Goal: Task Accomplishment & Management: Complete application form

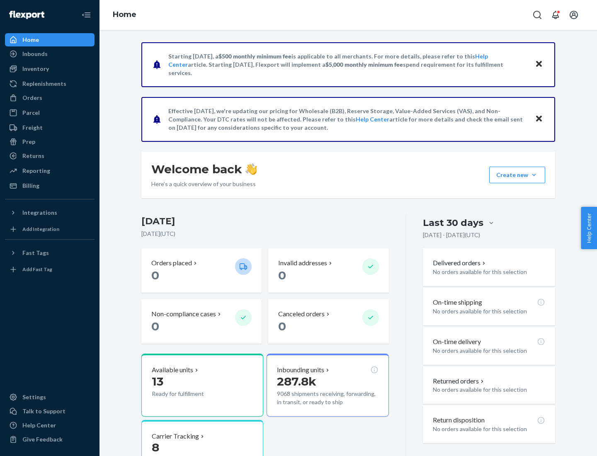
click at [534, 175] on button "Create new Create new inbound Create new order Create new product" at bounding box center [517, 175] width 56 height 17
click at [50, 54] on div "Inbounds" at bounding box center [50, 54] width 88 height 12
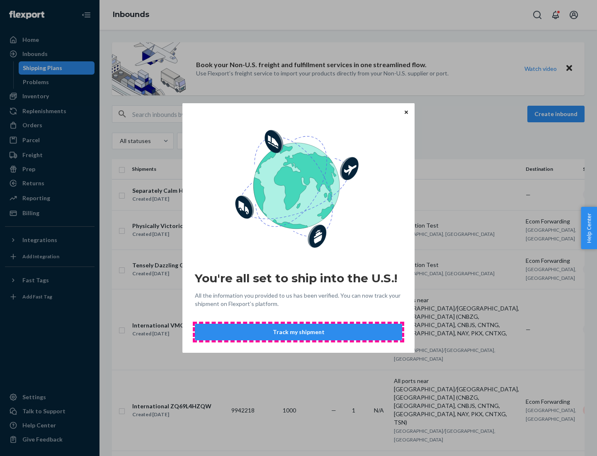
click at [299, 332] on button "Track my shipment" at bounding box center [298, 332] width 207 height 17
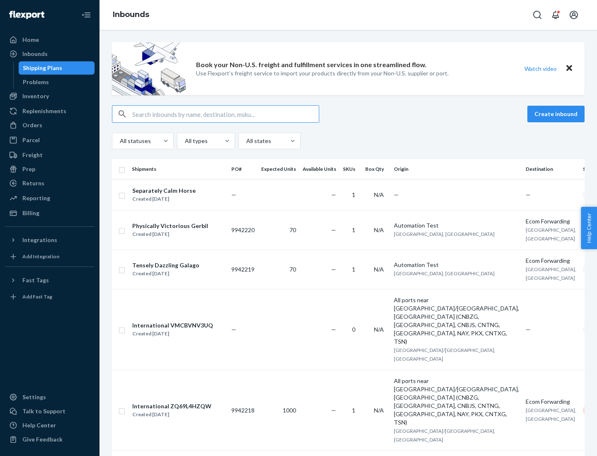
click at [557, 114] on button "Create inbound" at bounding box center [556, 114] width 57 height 17
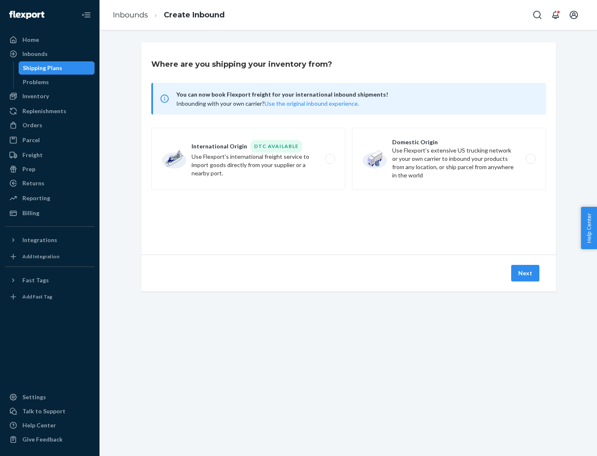
click at [248, 159] on label "International Origin DTC Available Use Flexport's international freight service…" at bounding box center [248, 159] width 194 height 62
click at [330, 159] on input "International Origin DTC Available Use Flexport's international freight service…" at bounding box center [332, 158] width 5 height 5
radio input "true"
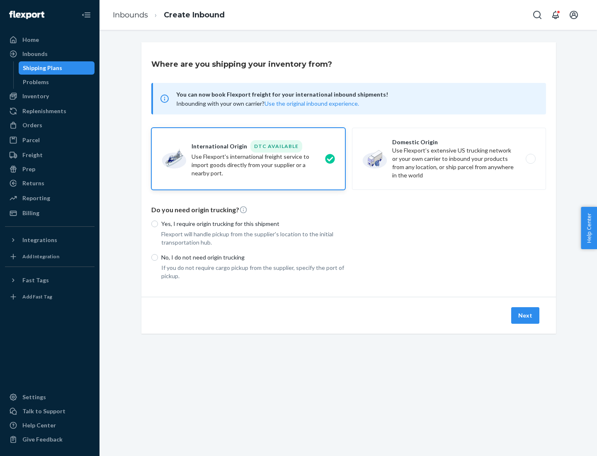
click at [253, 257] on p "No, I do not need origin trucking" at bounding box center [253, 257] width 184 height 8
click at [158, 257] on input "No, I do not need origin trucking" at bounding box center [154, 257] width 7 height 7
radio input "true"
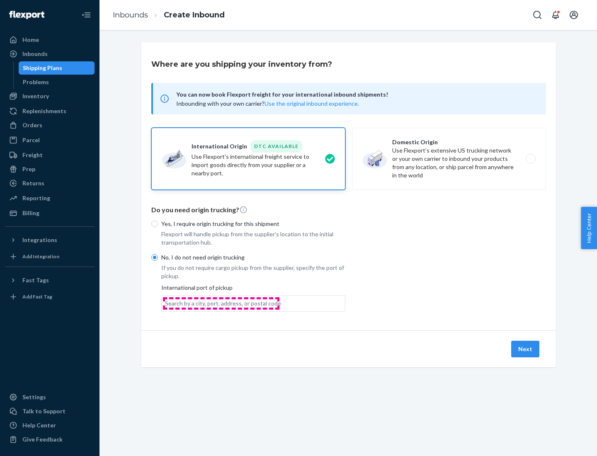
click at [221, 303] on div "Search by a city, port, address, or postal code" at bounding box center [223, 303] width 116 height 8
click at [166, 303] on input "Search by a city, port, address, or postal code" at bounding box center [165, 303] width 1 height 8
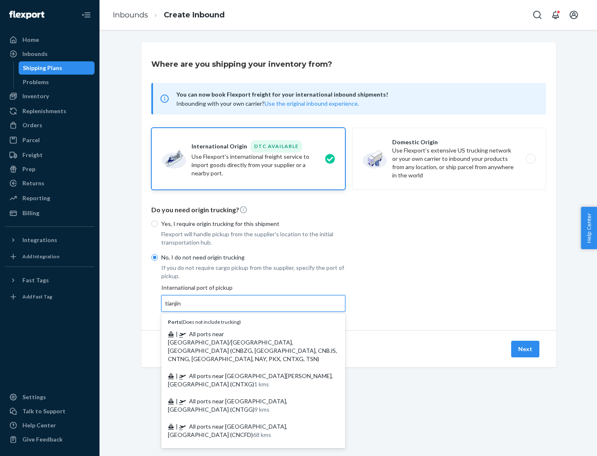
click at [245, 334] on span "| All ports near [GEOGRAPHIC_DATA]/[GEOGRAPHIC_DATA], [GEOGRAPHIC_DATA] (CNBZG,…" at bounding box center [252, 347] width 169 height 32
click at [182, 308] on input "tianjin" at bounding box center [173, 303] width 17 height 8
type input "All ports near [GEOGRAPHIC_DATA]/[GEOGRAPHIC_DATA], [GEOGRAPHIC_DATA] (CNBZG, […"
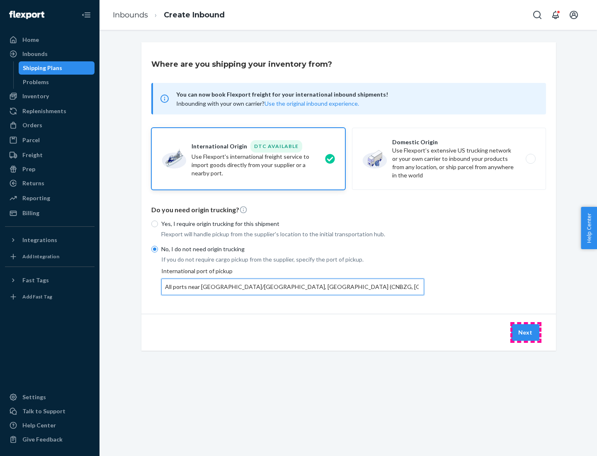
click at [526, 332] on button "Next" at bounding box center [525, 332] width 28 height 17
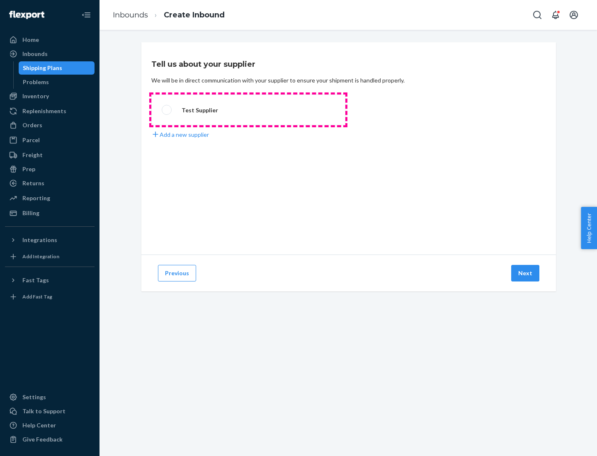
click at [248, 110] on label "Test Supplier" at bounding box center [248, 110] width 194 height 31
click at [167, 110] on input "Test Supplier" at bounding box center [164, 109] width 5 height 5
radio input "true"
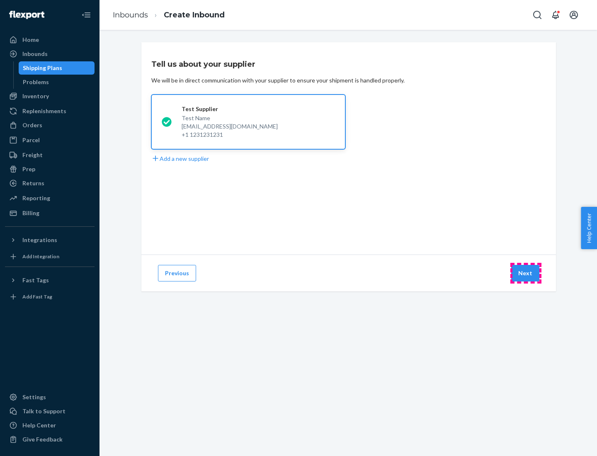
click at [526, 273] on button "Next" at bounding box center [525, 273] width 28 height 17
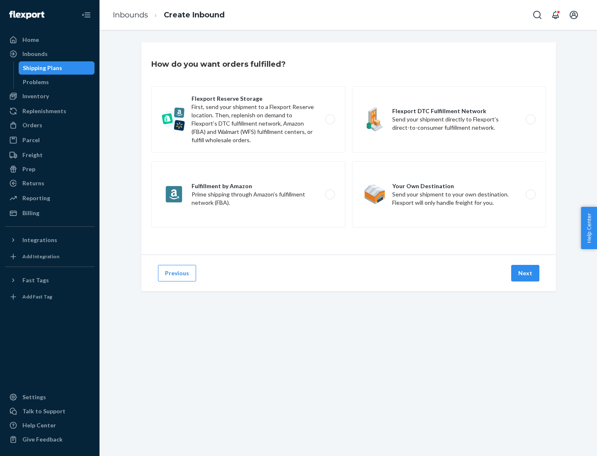
click at [248, 119] on label "Flexport Reserve Storage First, send your shipment to a Flexport Reserve locati…" at bounding box center [248, 119] width 194 height 66
click at [330, 119] on input "Flexport Reserve Storage First, send your shipment to a Flexport Reserve locati…" at bounding box center [332, 119] width 5 height 5
radio input "true"
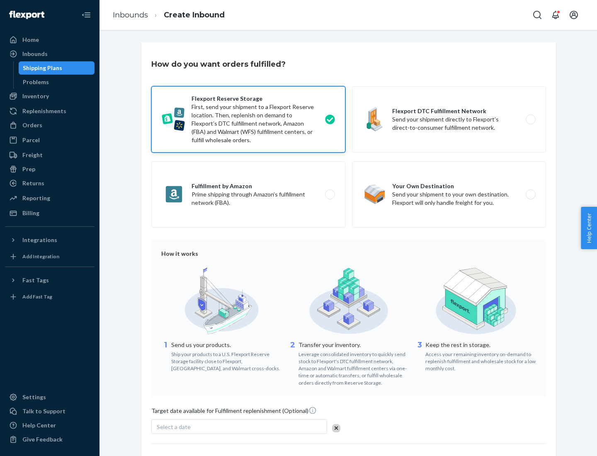
scroll to position [68, 0]
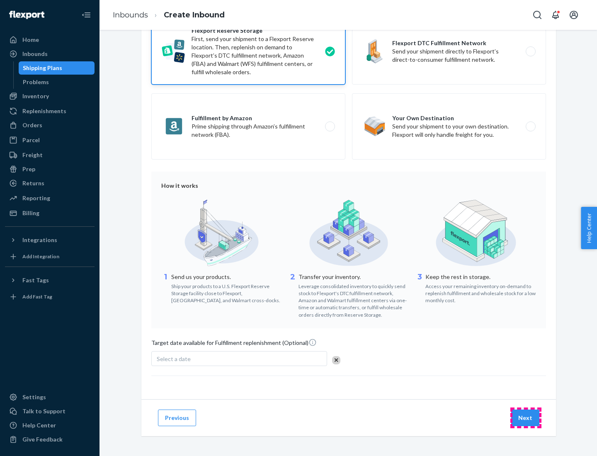
click at [526, 418] on button "Next" at bounding box center [525, 418] width 28 height 17
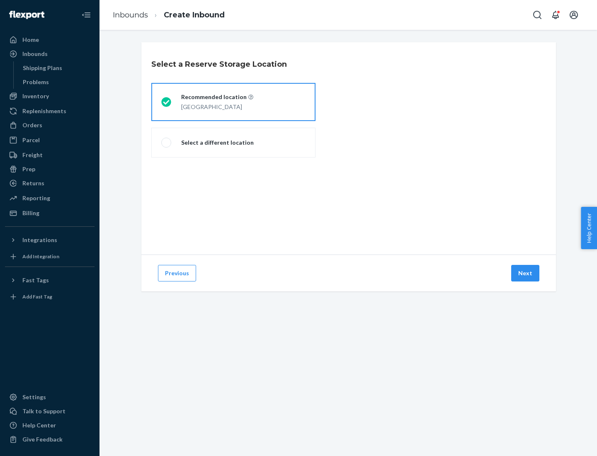
click at [233, 102] on div "[GEOGRAPHIC_DATA]" at bounding box center [217, 106] width 72 height 10
click at [167, 102] on input "Recommended location [GEOGRAPHIC_DATA]" at bounding box center [163, 102] width 5 height 5
click at [526, 273] on button "Next" at bounding box center [525, 273] width 28 height 17
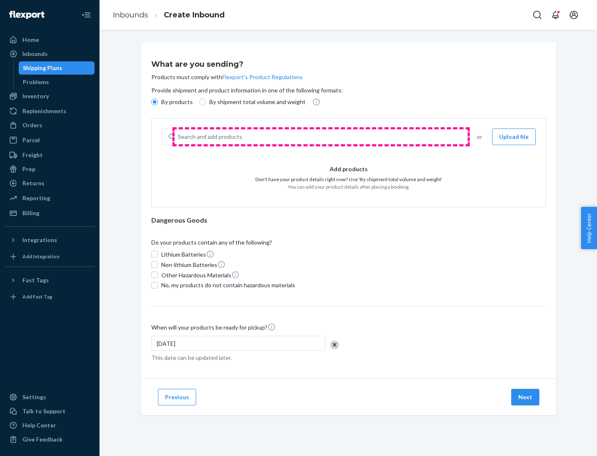
click at [321, 137] on div "Search and add products" at bounding box center [321, 136] width 292 height 15
click at [179, 137] on input "Search and add products" at bounding box center [178, 137] width 1 height 8
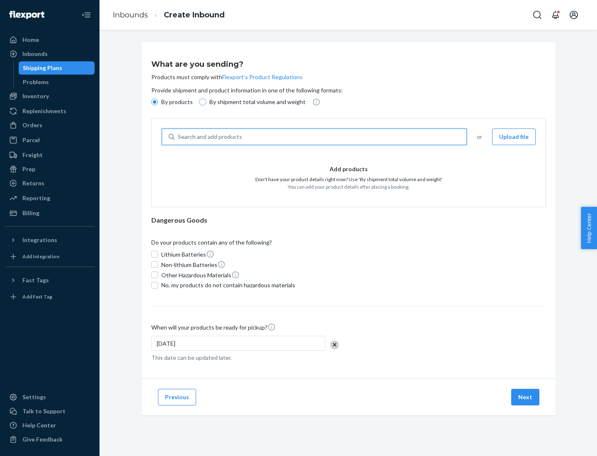
click at [202, 102] on input "By shipment total volume and weight" at bounding box center [202, 102] width 7 height 7
radio input "true"
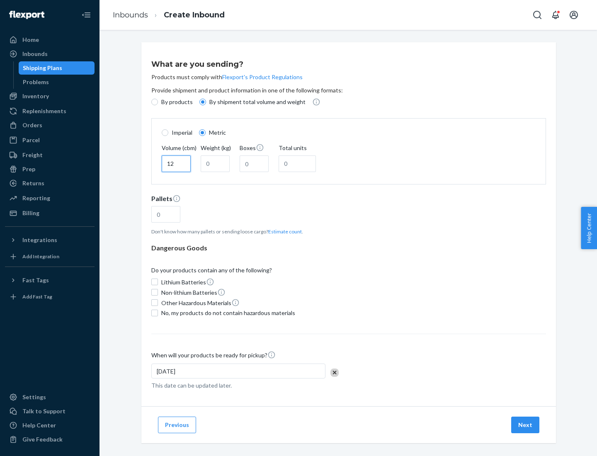
type input "12"
type input "22"
type input "222"
type input "121"
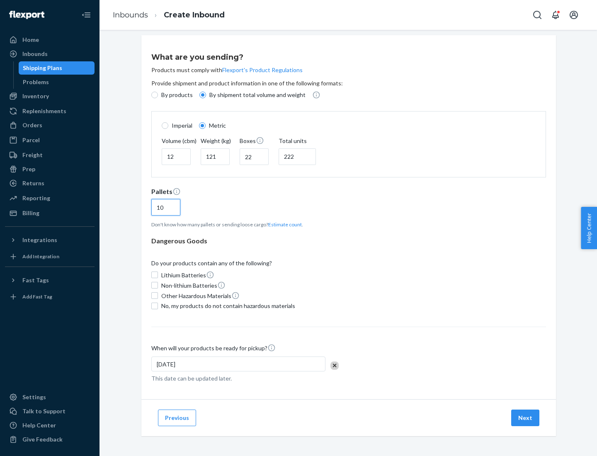
type input "10"
click at [227, 306] on span "No, my products do not contain hazardous materials" at bounding box center [228, 306] width 134 height 8
click at [158, 306] on input "No, my products do not contain hazardous materials" at bounding box center [154, 306] width 7 height 7
checkbox input "true"
click at [526, 418] on button "Next" at bounding box center [525, 418] width 28 height 17
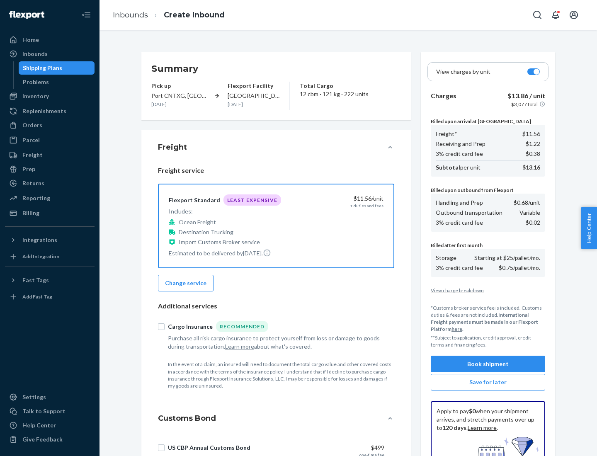
scroll to position [121, 0]
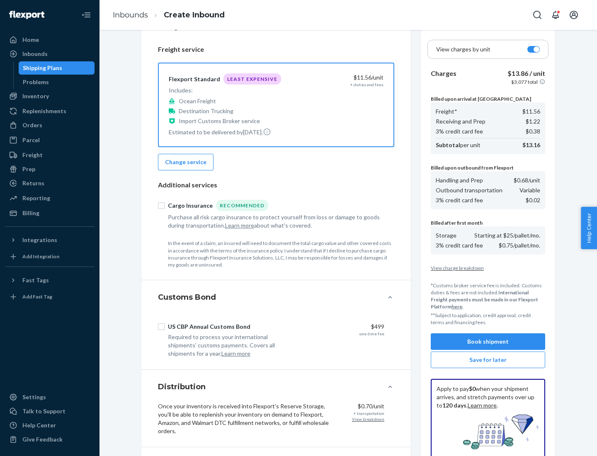
click at [488, 342] on button "Book shipment" at bounding box center [488, 341] width 114 height 17
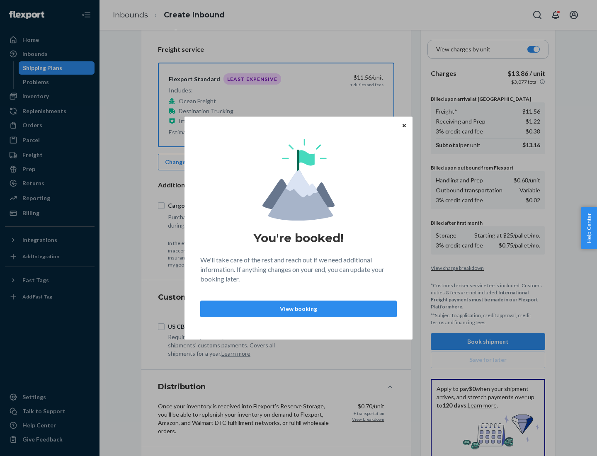
click at [299, 309] on p "View booking" at bounding box center [298, 309] width 182 height 8
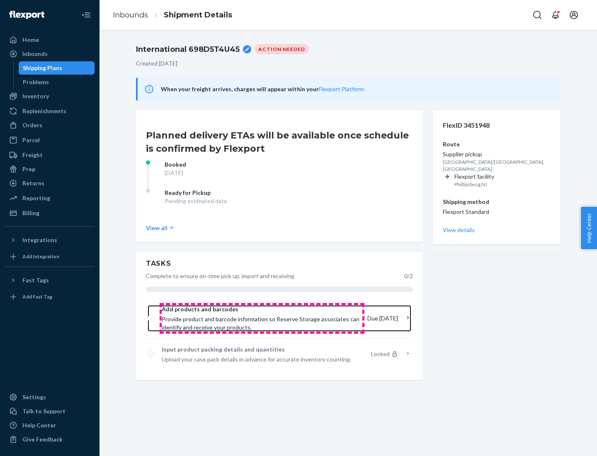
click at [262, 319] on span "Provide product and barcode information so Reserve Storage associates can ident…" at bounding box center [261, 323] width 199 height 17
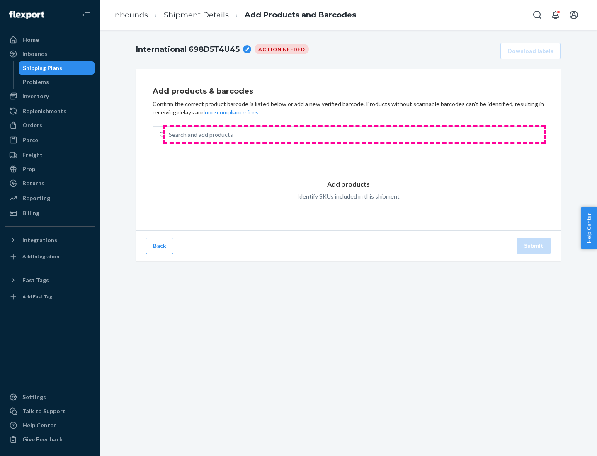
click at [355, 135] on div "Search and add products" at bounding box center [354, 134] width 378 height 15
click at [170, 135] on input "Search and add products" at bounding box center [169, 135] width 1 height 8
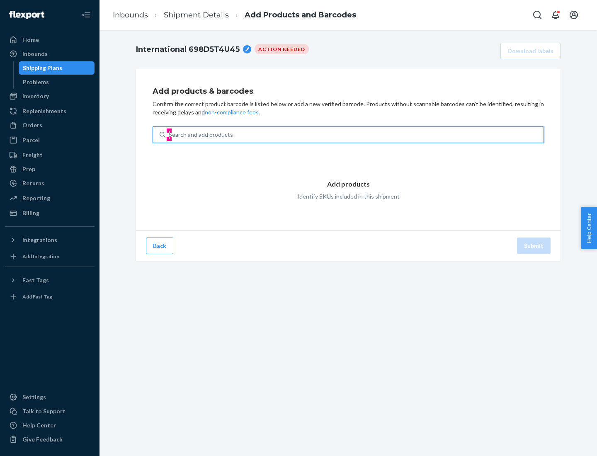
type input "test"
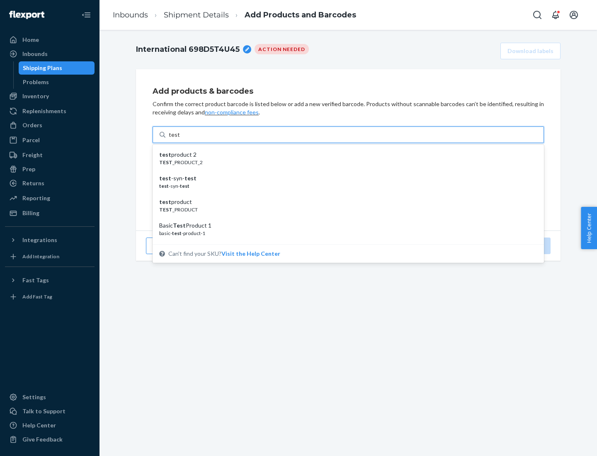
scroll to position [31, 0]
click at [345, 195] on div "Basic Test Product 1" at bounding box center [345, 194] width 372 height 8
click at [180, 139] on input "test" at bounding box center [174, 135] width 11 height 8
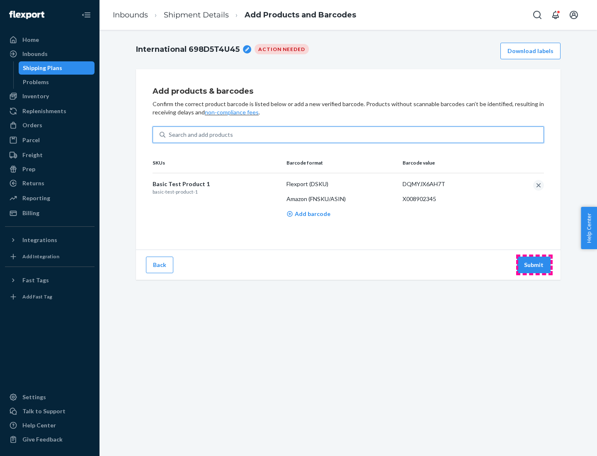
click at [534, 265] on button "Submit" at bounding box center [534, 265] width 34 height 17
